Goal: Browse casually

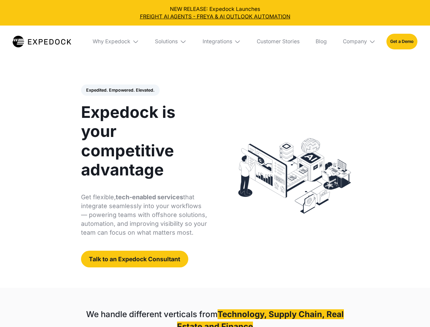
select select
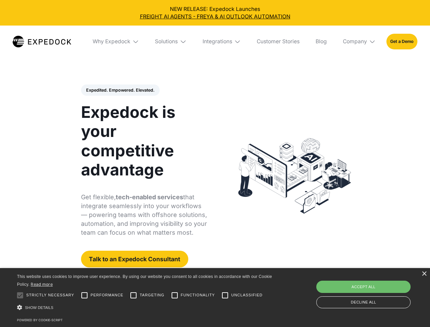
click at [215, 42] on div "Integrations" at bounding box center [218, 41] width 30 height 7
click at [116, 42] on div "Why Expedock" at bounding box center [106, 41] width 38 height 7
click at [171, 42] on div "Solutions" at bounding box center [161, 41] width 23 height 7
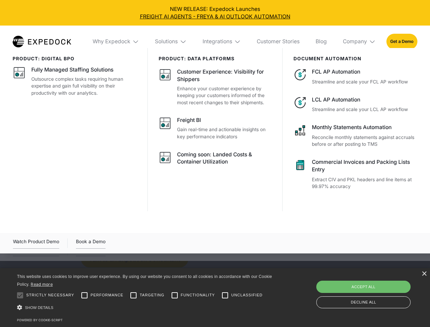
click at [222, 42] on div "Integrations" at bounding box center [218, 41] width 30 height 7
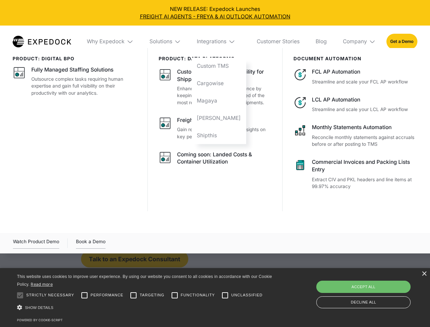
click at [360, 42] on div "Company" at bounding box center [355, 41] width 24 height 7
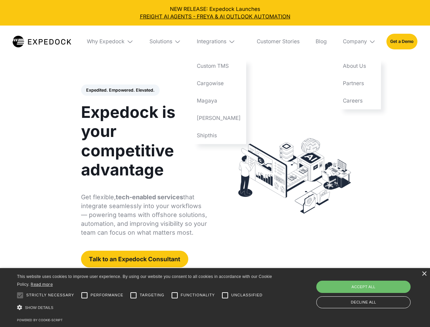
click at [120, 90] on div "Expedited. Empowered. Elevated. Automate Freight Document Extraction at 99.97% …" at bounding box center [144, 175] width 126 height 183
click at [20, 295] on div at bounding box center [20, 296] width 14 height 14
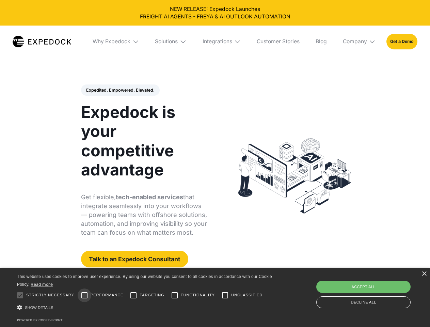
click at [84, 295] on input "Performance" at bounding box center [85, 296] width 14 height 14
checkbox input "true"
click at [134, 295] on input "Targeting" at bounding box center [134, 296] width 14 height 14
checkbox input "true"
click at [175, 295] on input "Functionality" at bounding box center [175, 296] width 14 height 14
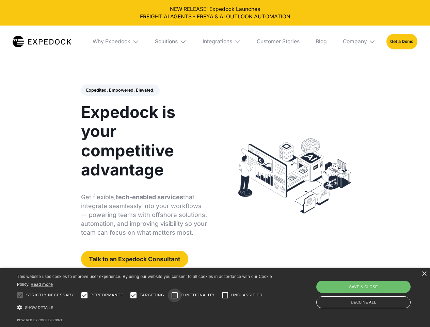
checkbox input "true"
